Goal: Task Accomplishment & Management: Manage account settings

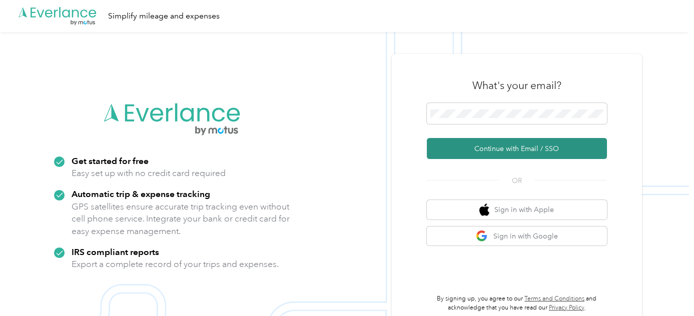
click at [471, 152] on button "Continue with Email / SSO" at bounding box center [517, 148] width 180 height 21
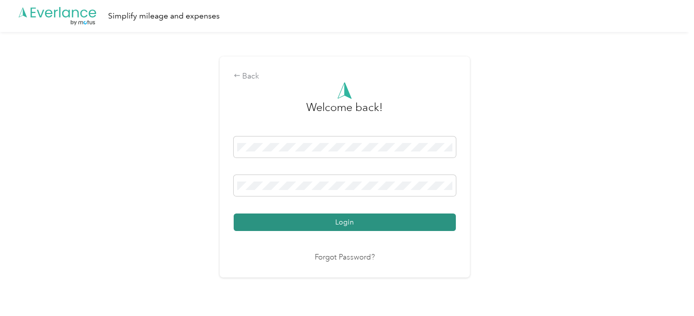
click at [307, 217] on button "Login" at bounding box center [345, 223] width 222 height 18
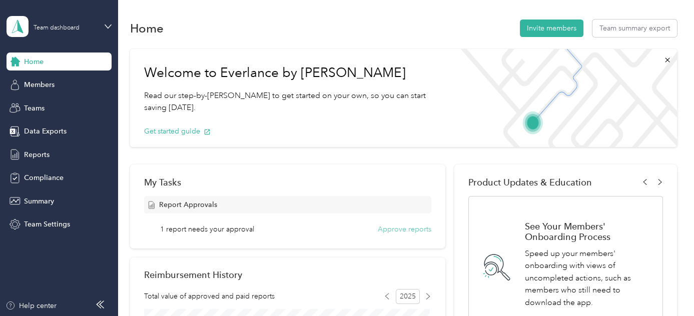
click at [406, 232] on button "Approve reports" at bounding box center [405, 229] width 54 height 11
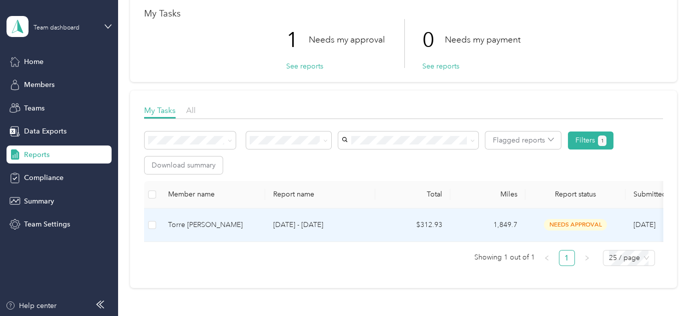
click at [319, 224] on p "[DATE] - [DATE]" at bounding box center [320, 225] width 94 height 11
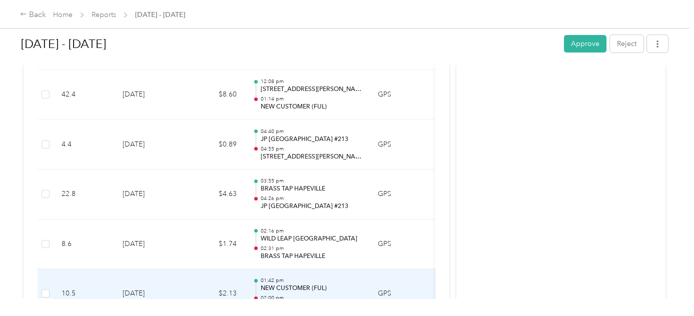
scroll to position [439, 0]
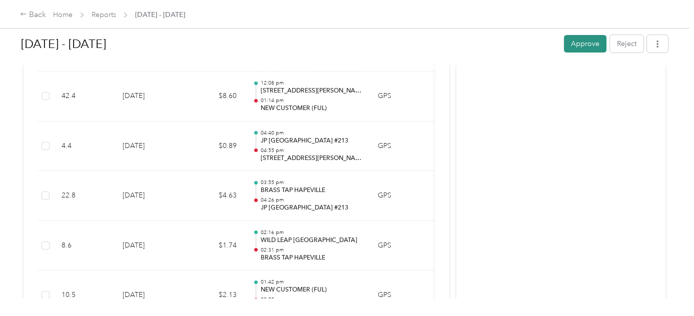
click at [582, 46] on button "Approve" at bounding box center [585, 44] width 43 height 18
